Goal: Transaction & Acquisition: Purchase product/service

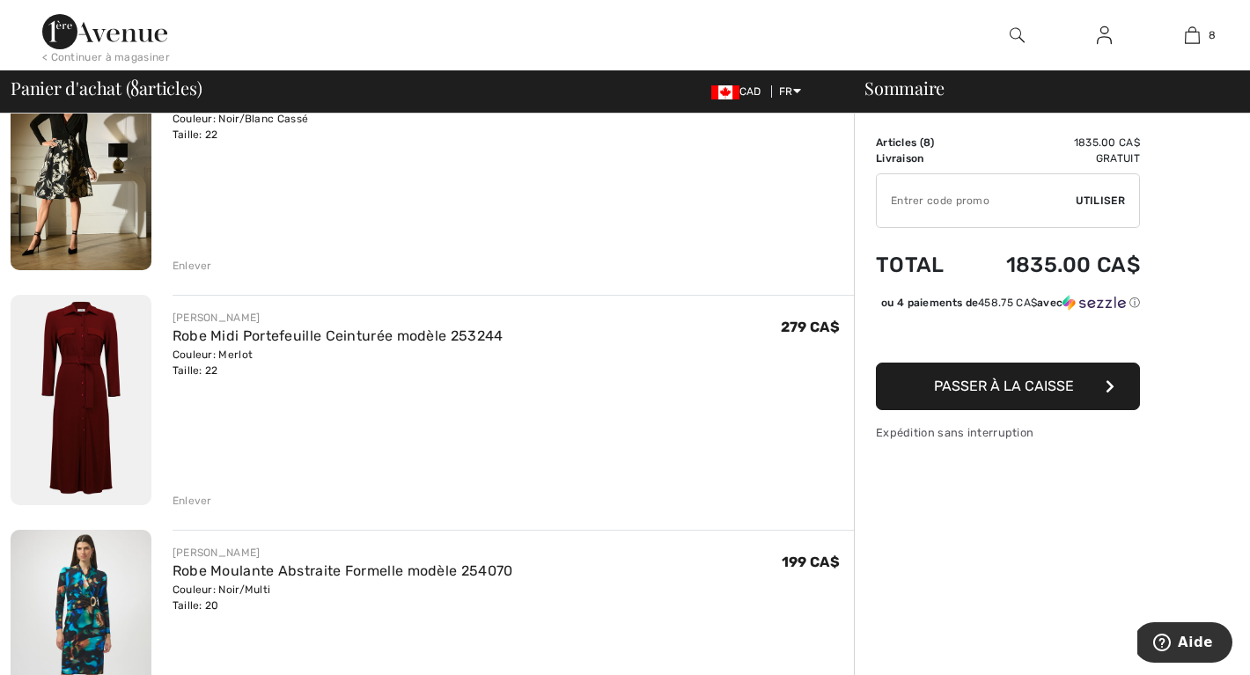
scroll to position [913, 0]
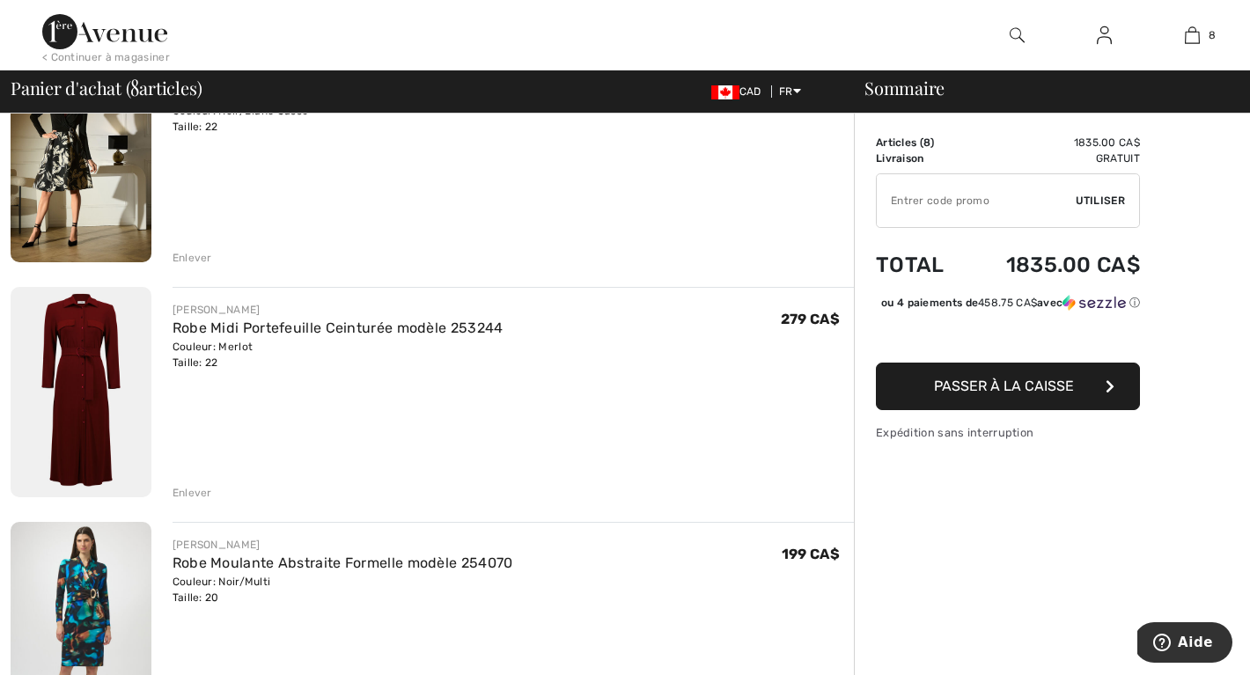
click at [189, 486] on div "Enlever" at bounding box center [193, 493] width 40 height 16
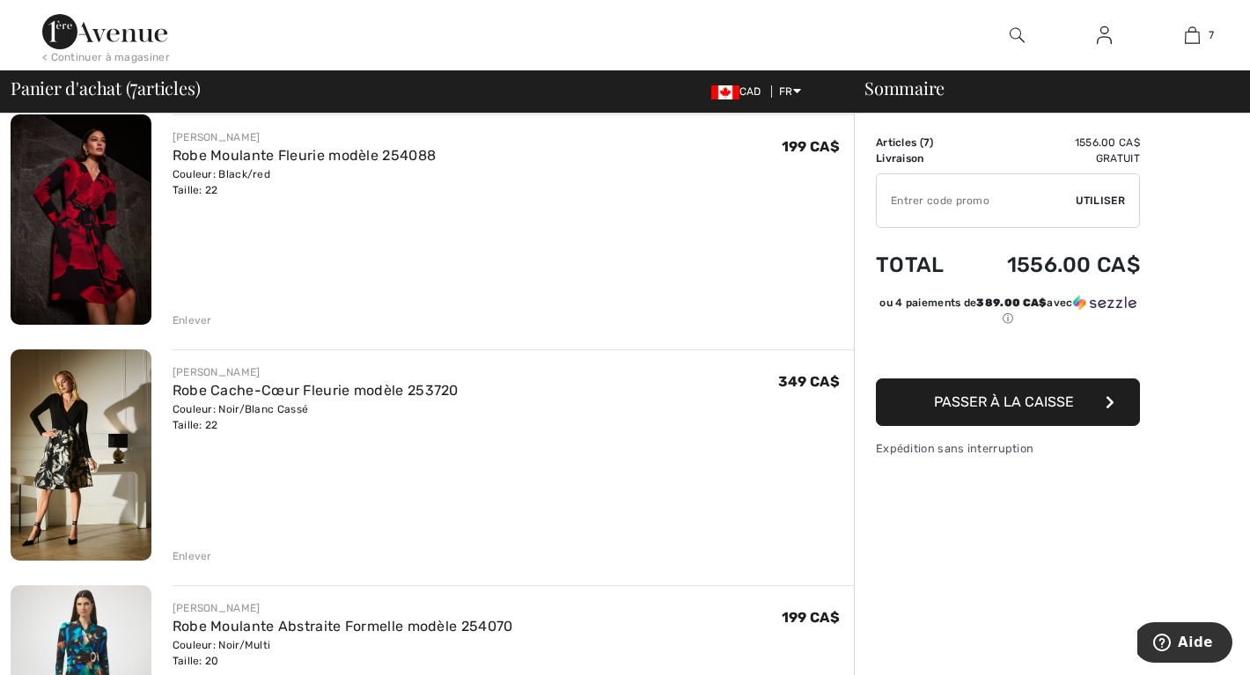
scroll to position [620, 0]
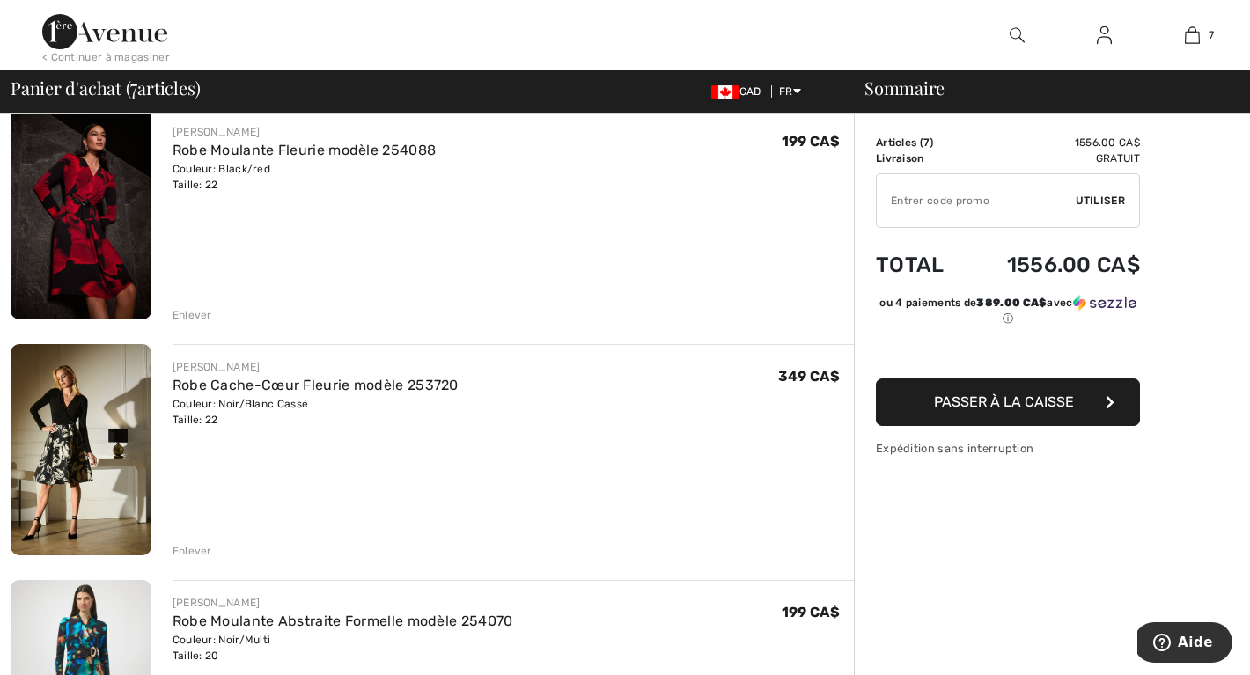
click at [190, 548] on div "Enlever" at bounding box center [193, 551] width 40 height 16
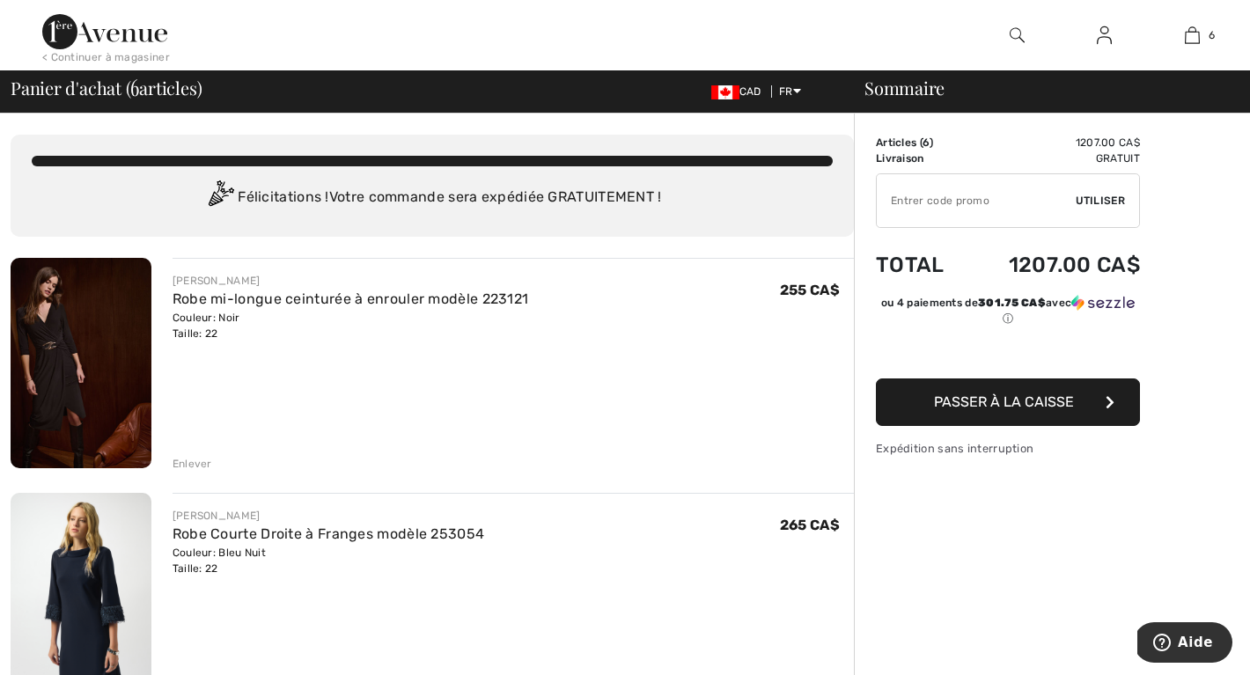
scroll to position [0, 0]
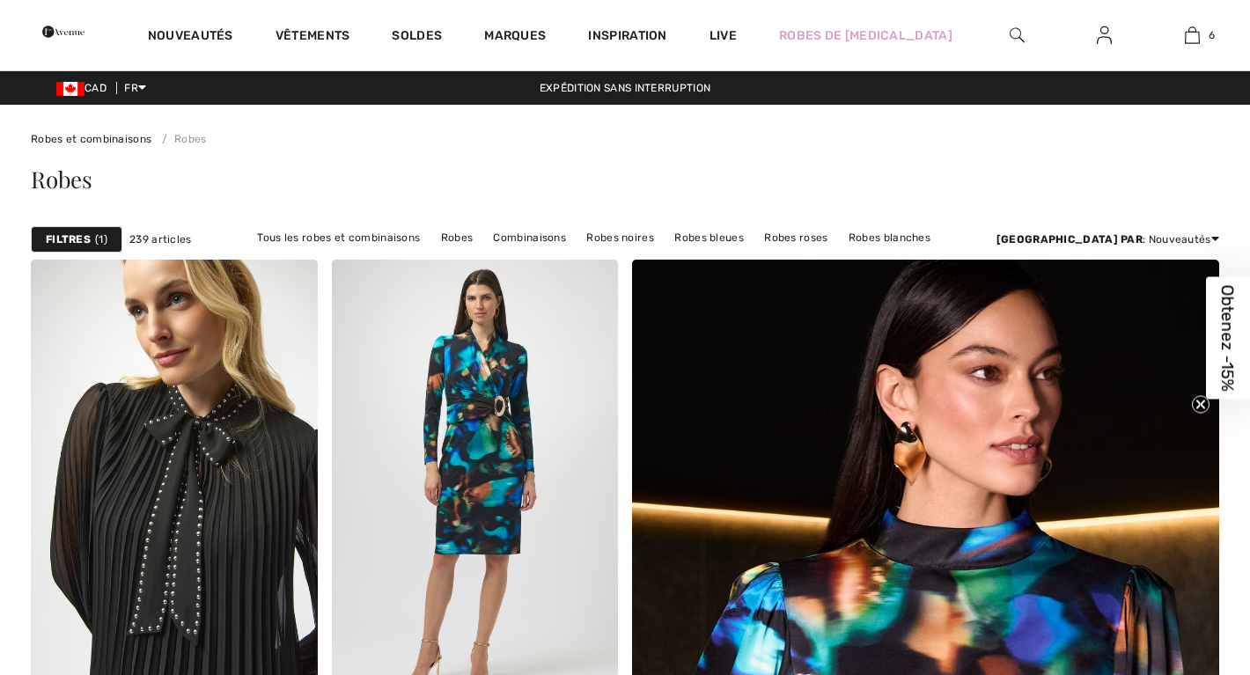
checkbox input "true"
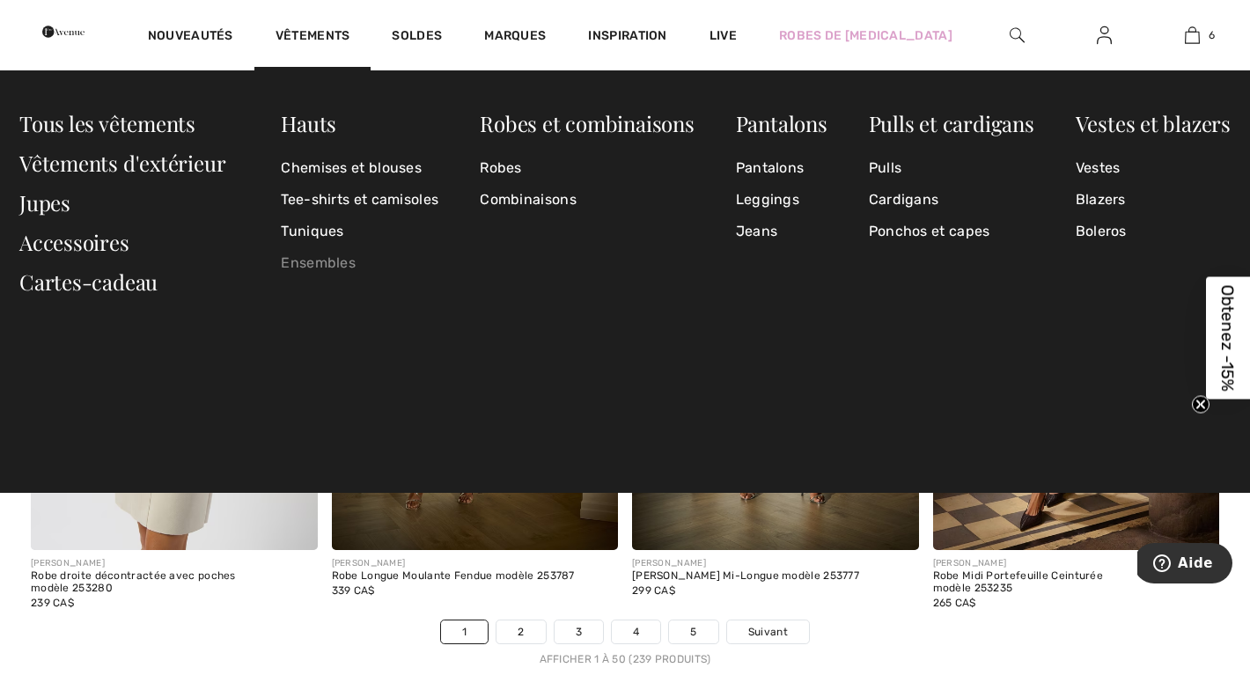
click at [318, 269] on link "Ensembles" at bounding box center [360, 263] width 158 height 32
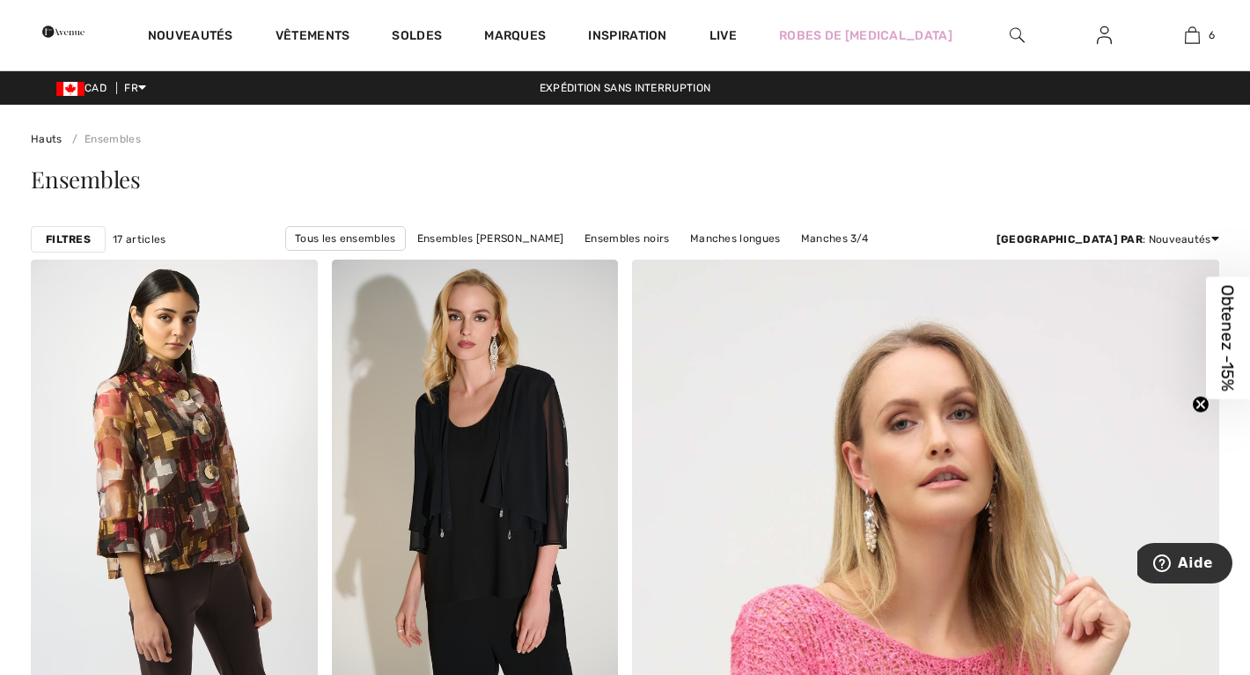
click at [76, 234] on strong "Filtres" at bounding box center [68, 240] width 45 height 16
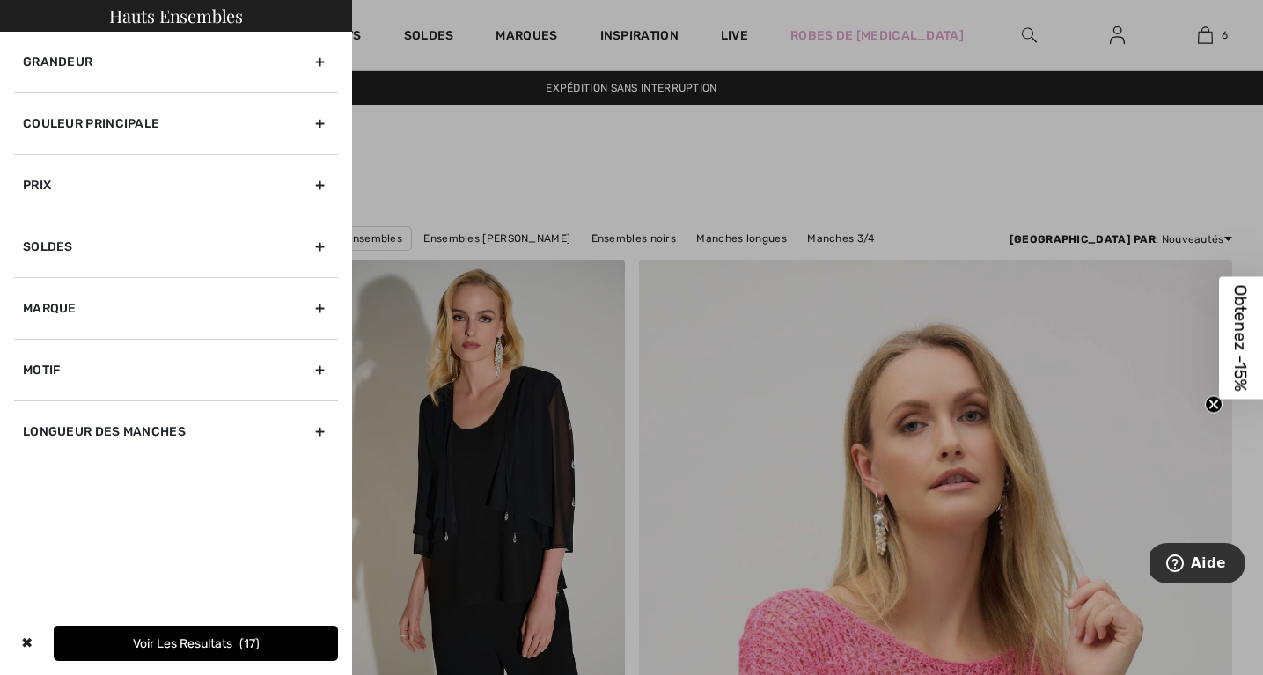
click at [323, 62] on div "Grandeur" at bounding box center [176, 62] width 324 height 61
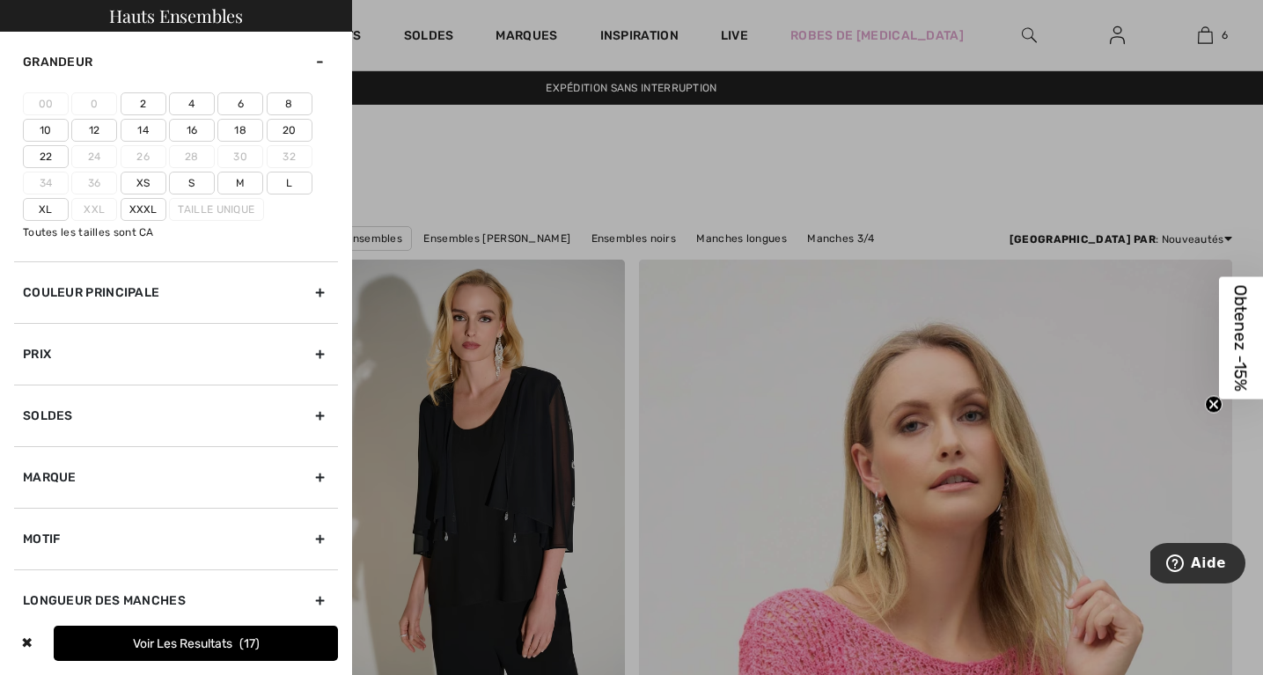
click at [290, 134] on label "20" at bounding box center [290, 130] width 46 height 23
click at [0, 0] on input"] "20" at bounding box center [0, 0] width 0 height 0
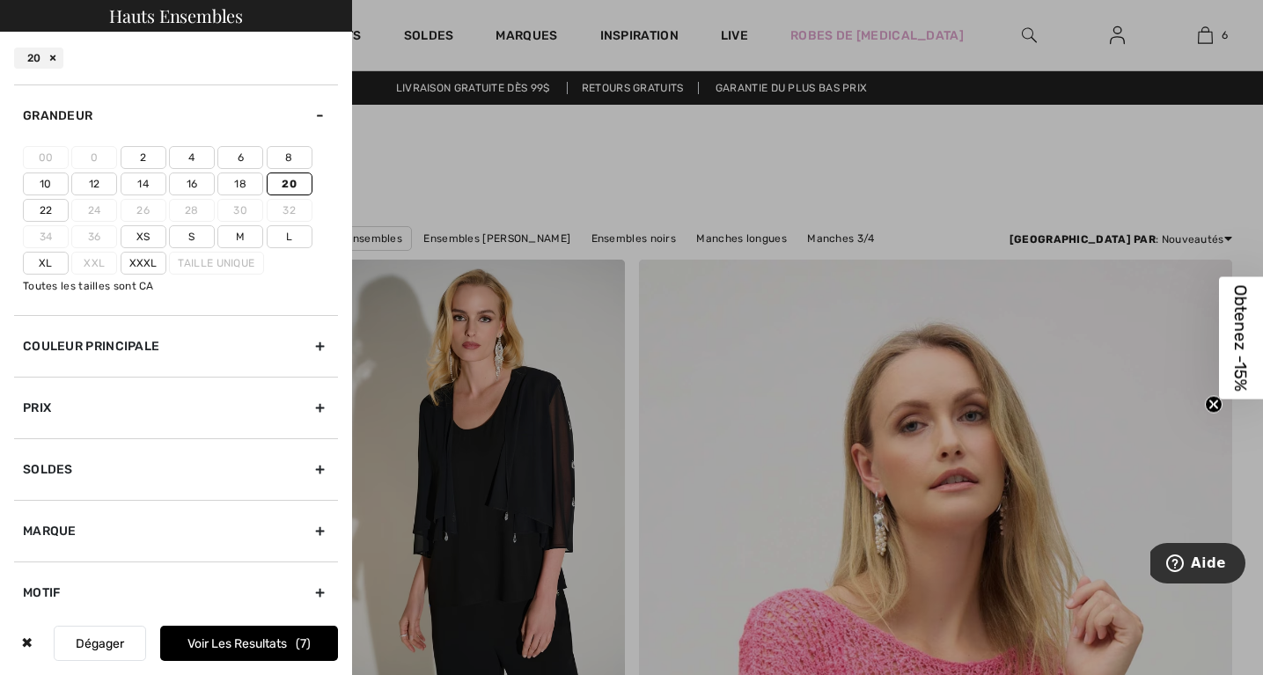
click at [178, 644] on button "Voir les resultats 7" at bounding box center [249, 643] width 178 height 35
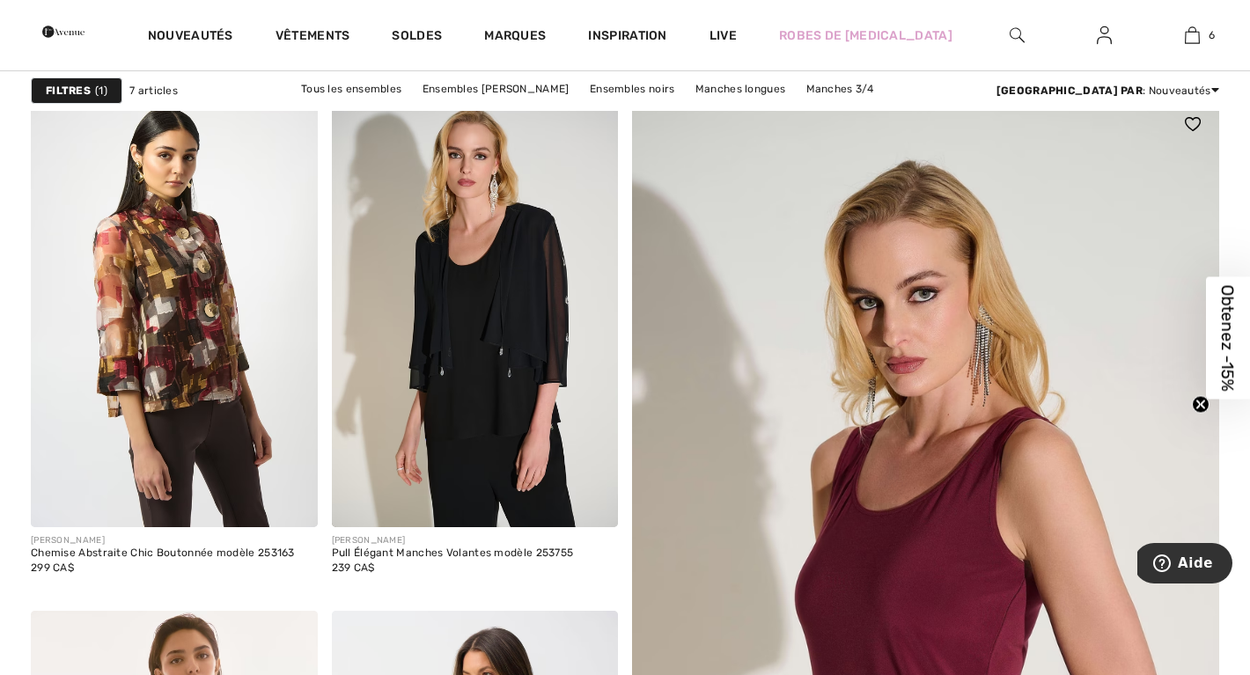
scroll to position [139, 0]
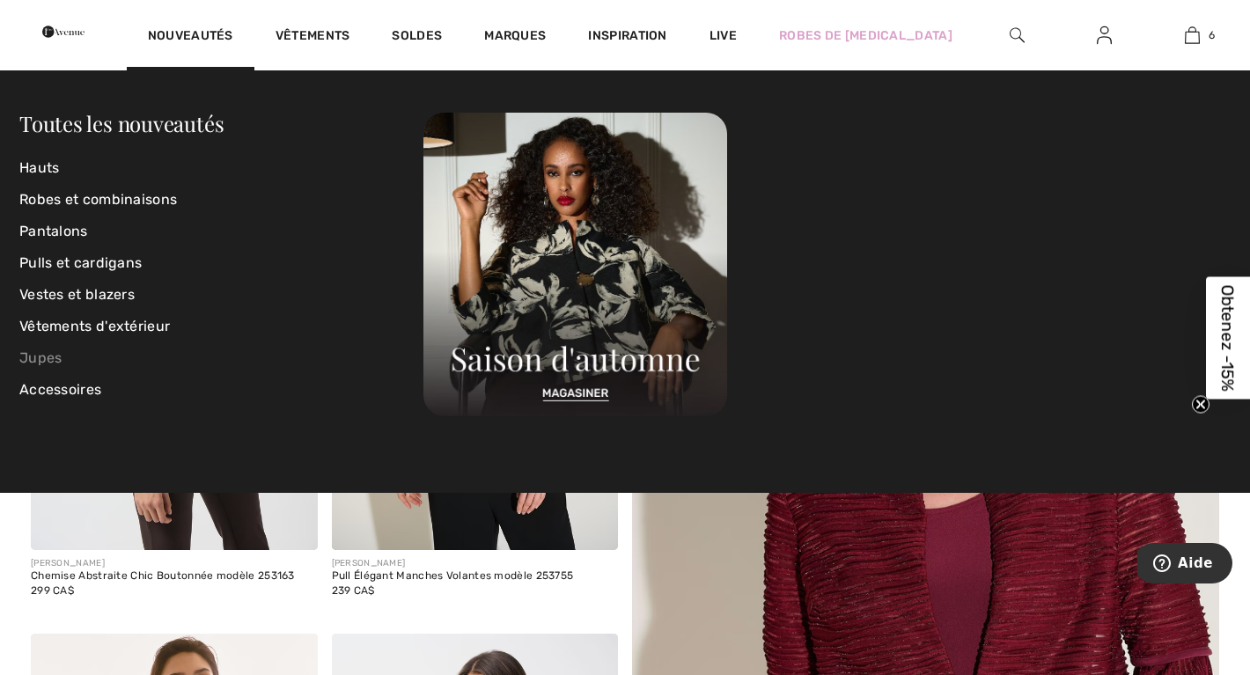
click at [45, 359] on link "Jupes" at bounding box center [221, 358] width 404 height 32
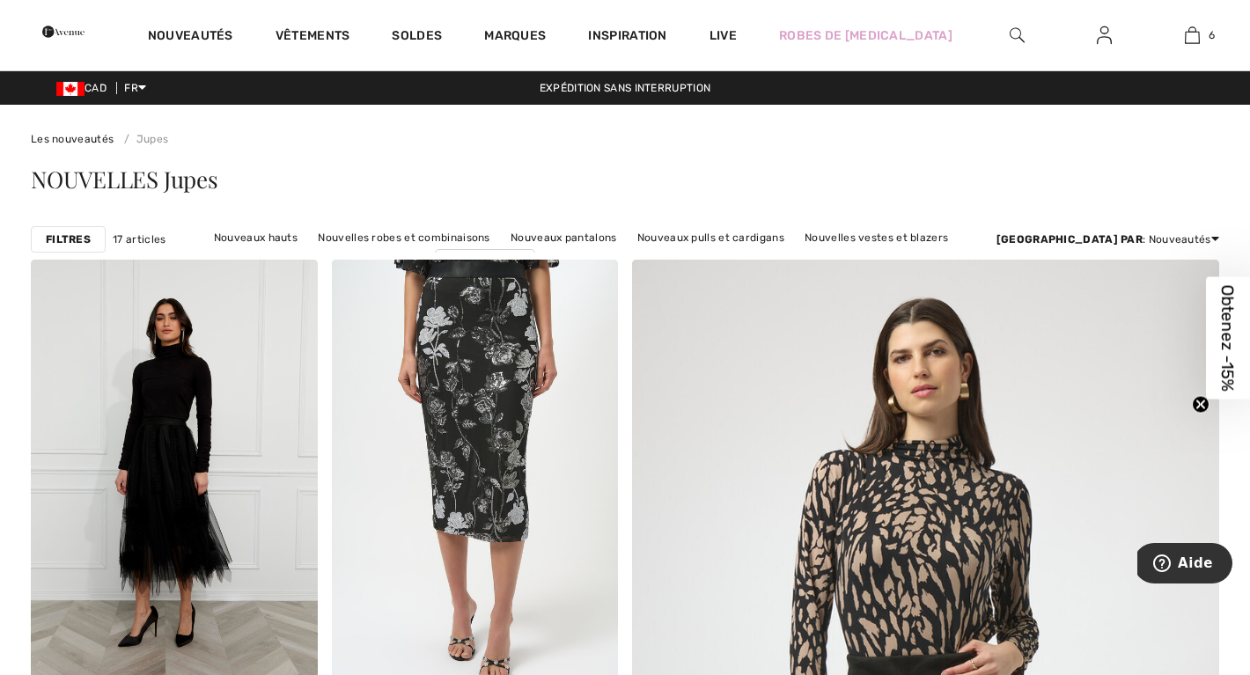
click at [65, 234] on strong "Filtres" at bounding box center [68, 240] width 45 height 16
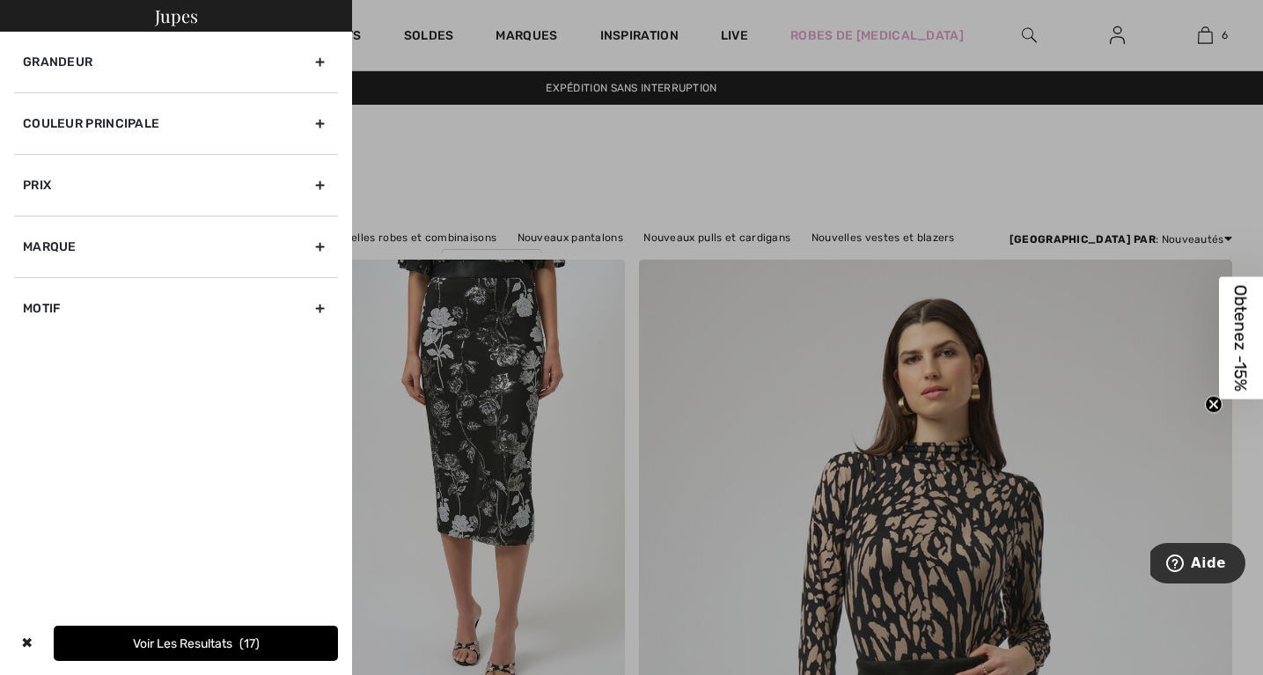
click at [317, 61] on div "Grandeur" at bounding box center [176, 62] width 324 height 61
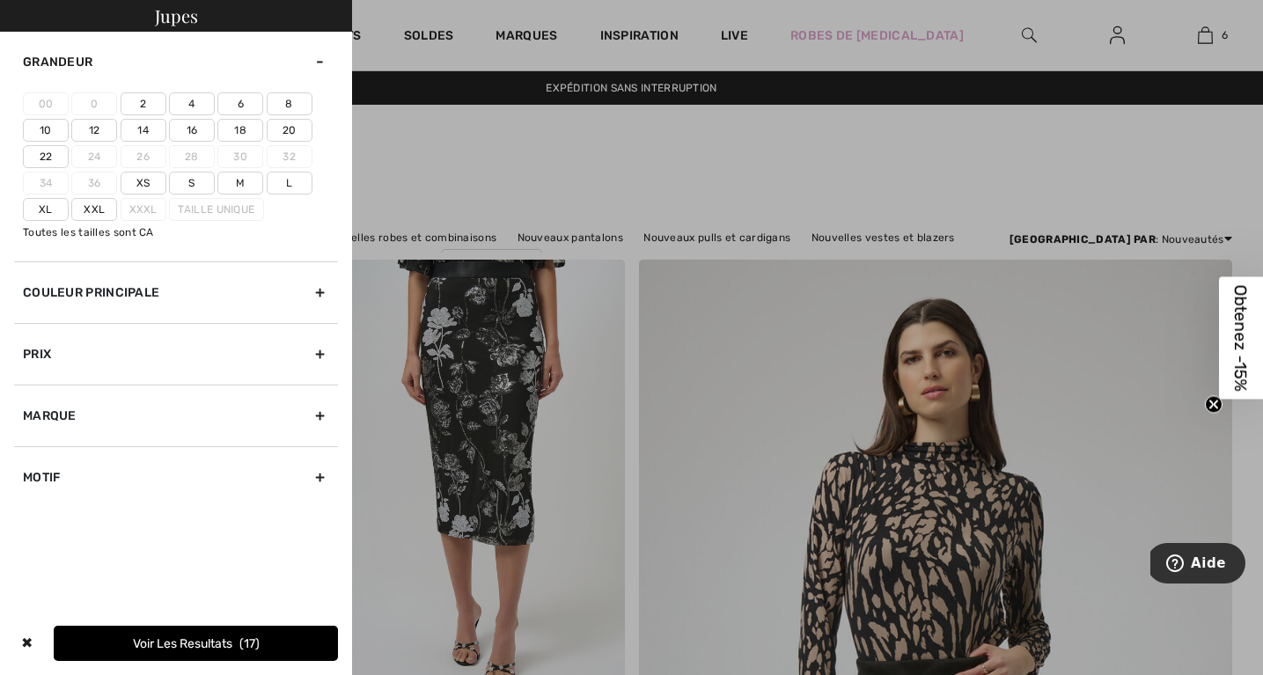
click at [285, 128] on label "20" at bounding box center [290, 130] width 46 height 23
click at [0, 0] on input"] "20" at bounding box center [0, 0] width 0 height 0
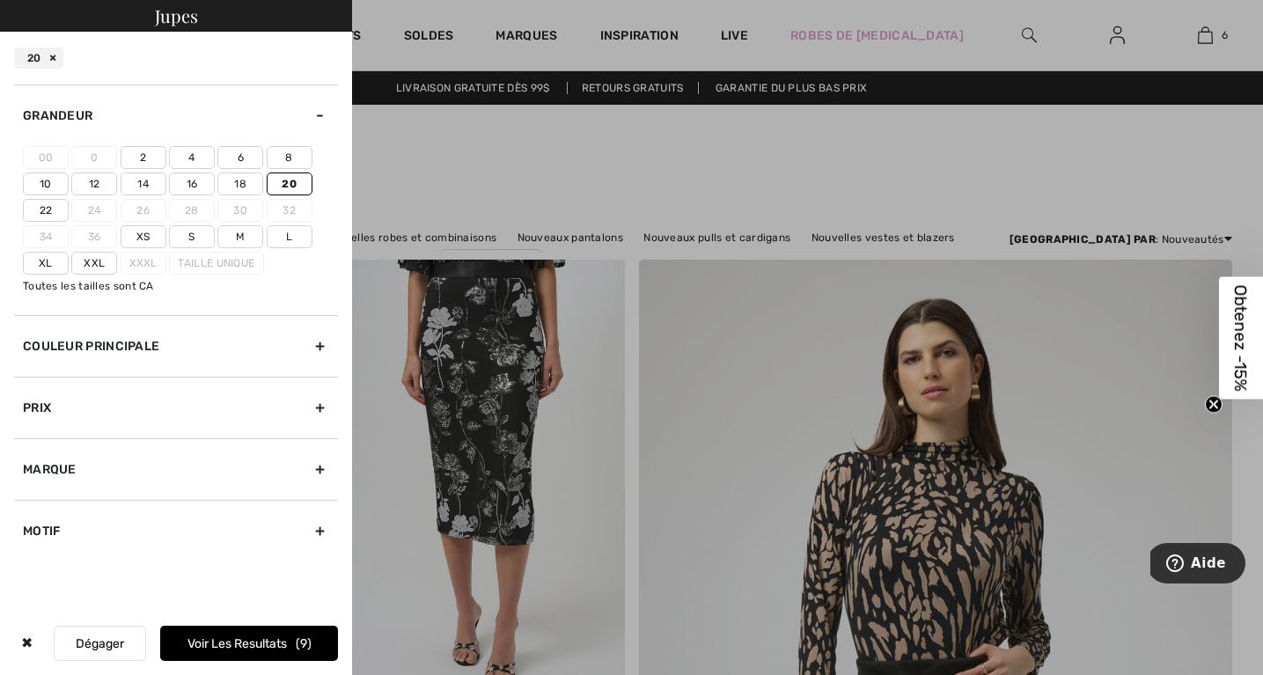
click at [160, 642] on button "Voir les resultats 9" at bounding box center [249, 643] width 178 height 35
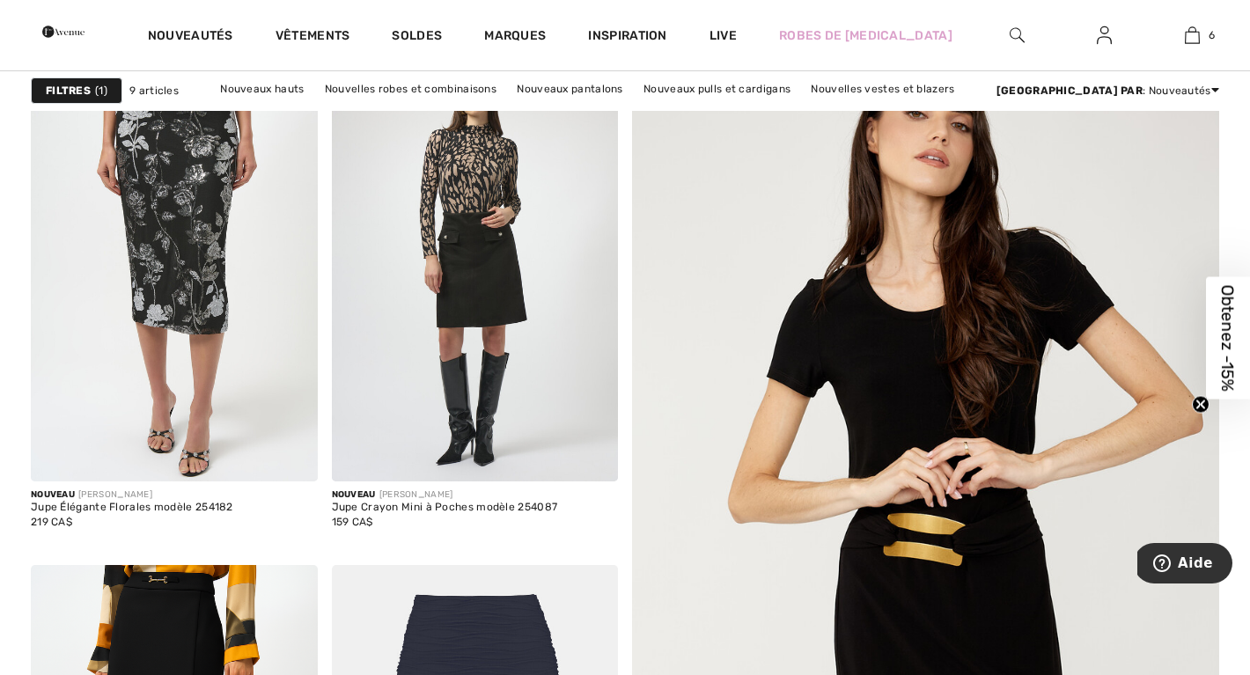
scroll to position [142, 0]
